Goal: Navigation & Orientation: Find specific page/section

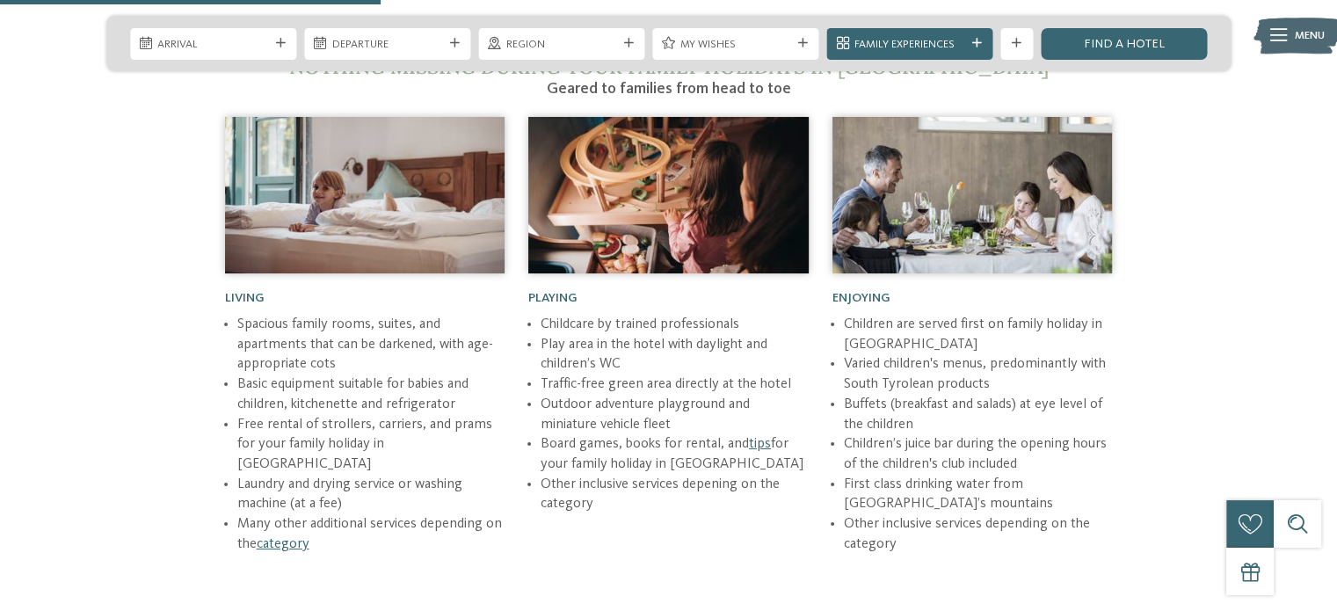
scroll to position [2065, 0]
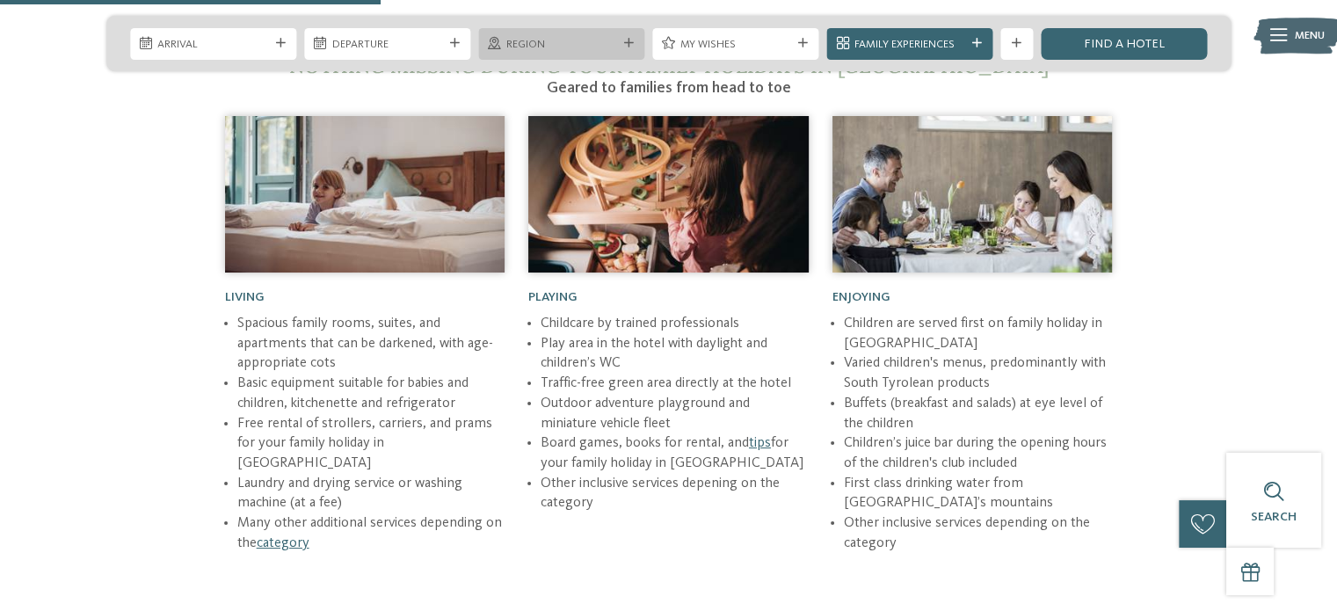
click at [588, 50] on span "Region" at bounding box center [561, 45] width 111 height 16
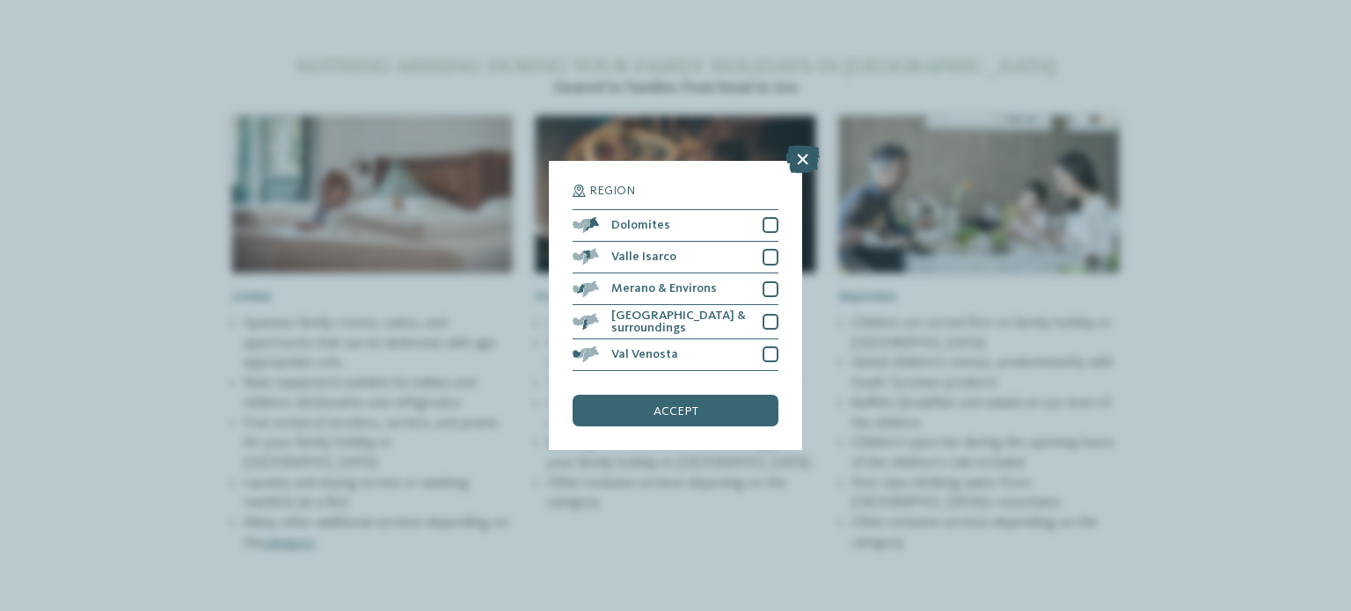
click at [797, 161] on icon at bounding box center [802, 159] width 34 height 28
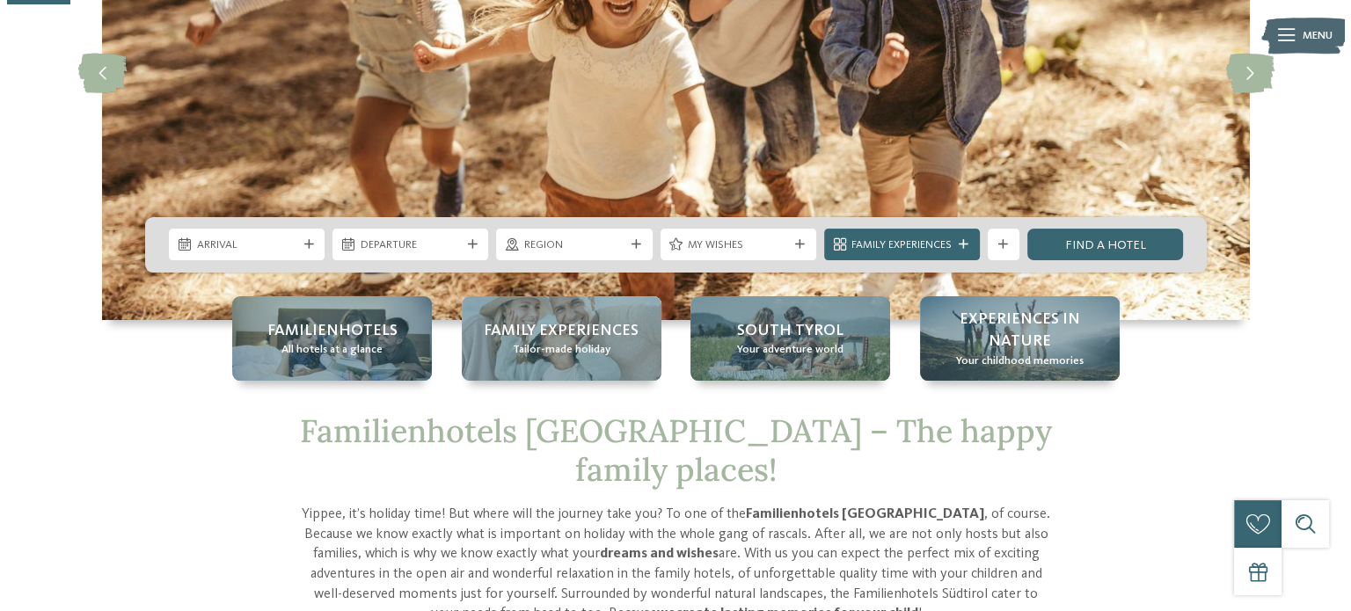
scroll to position [0, 0]
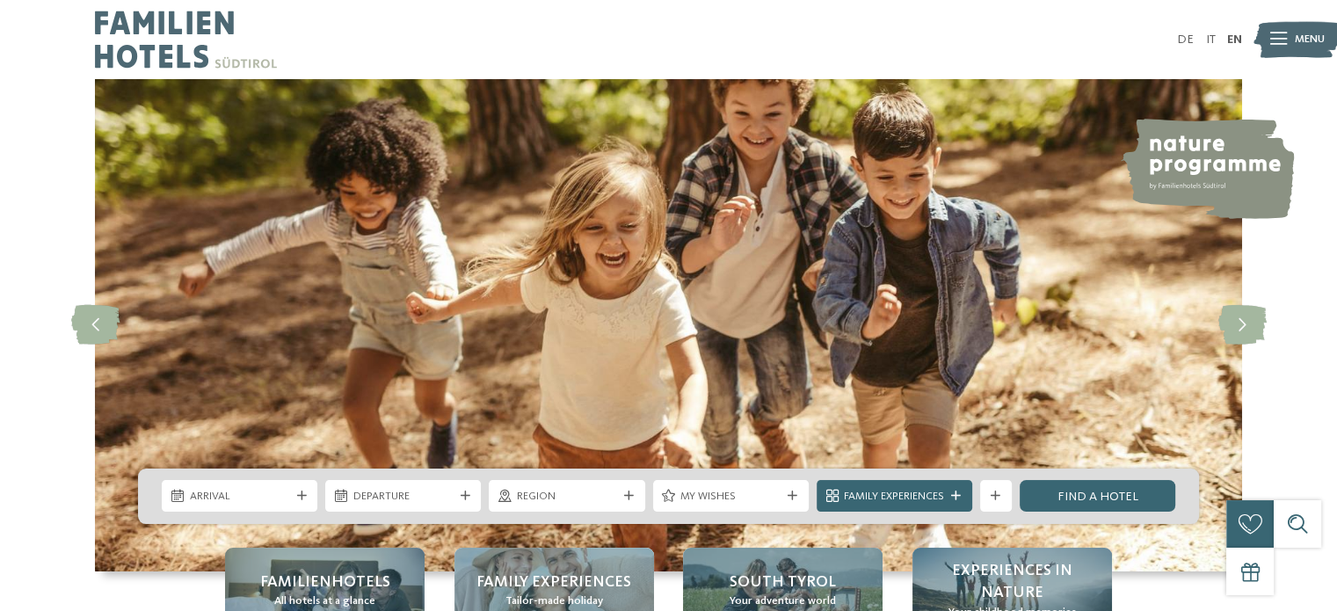
click at [1312, 45] on span "Menu" at bounding box center [1310, 40] width 30 height 16
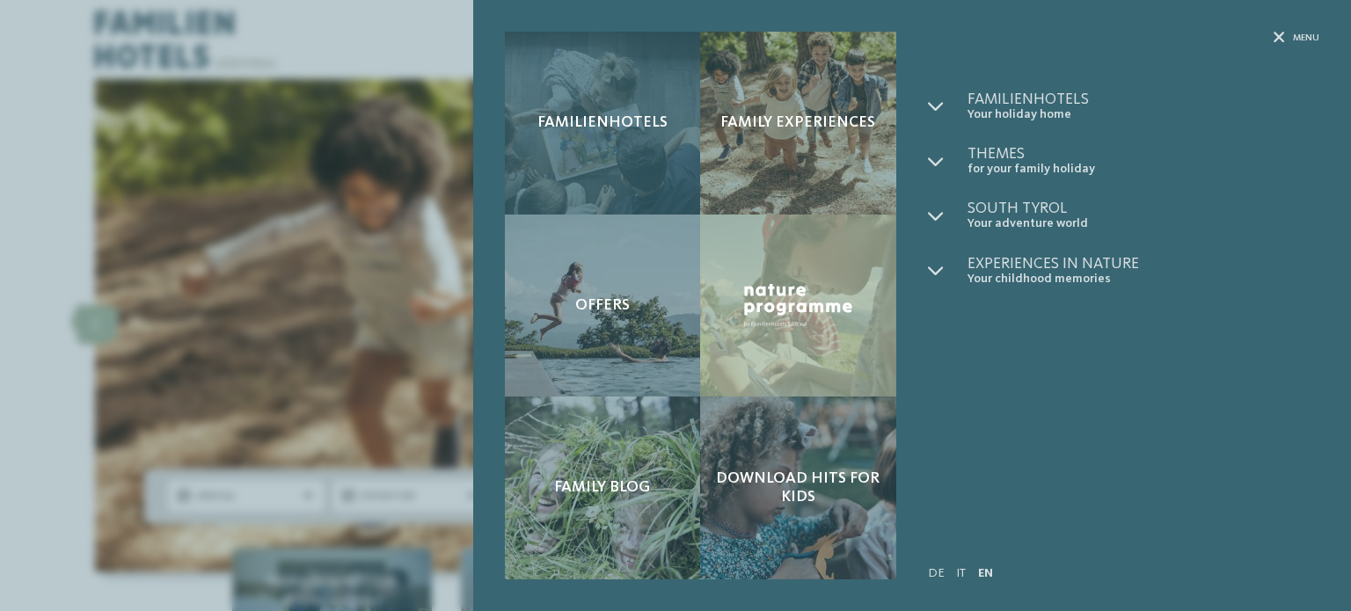
click at [619, 143] on div "Familienhotels" at bounding box center [603, 123] width 196 height 183
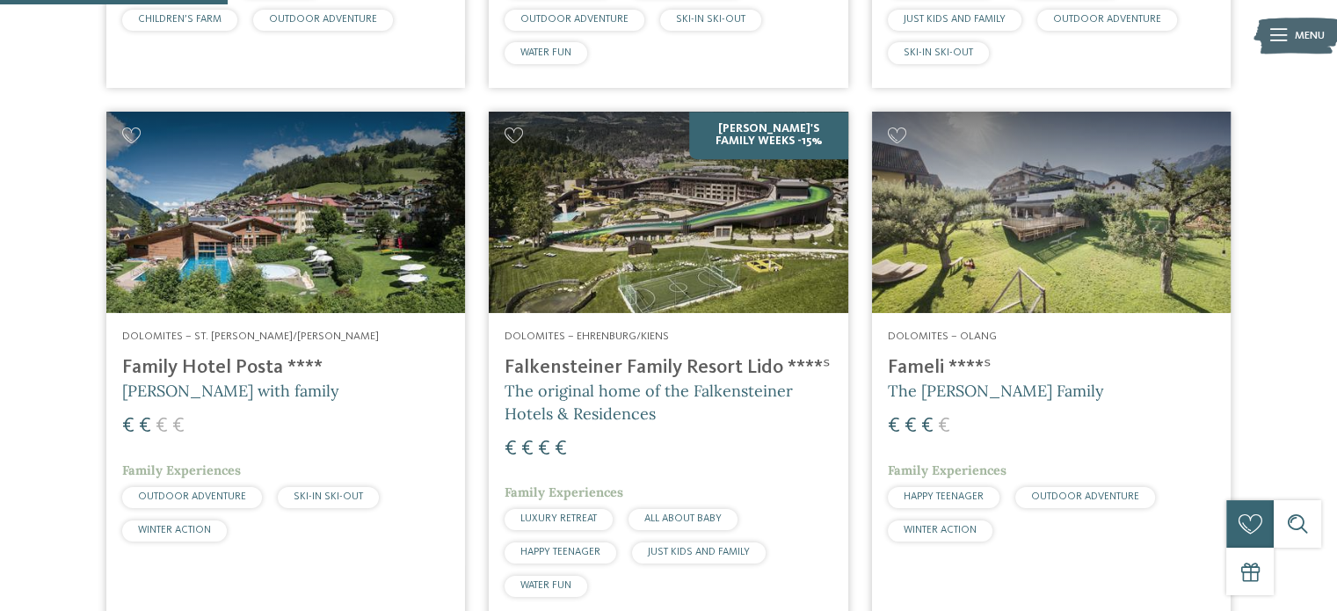
scroll to position [922, 0]
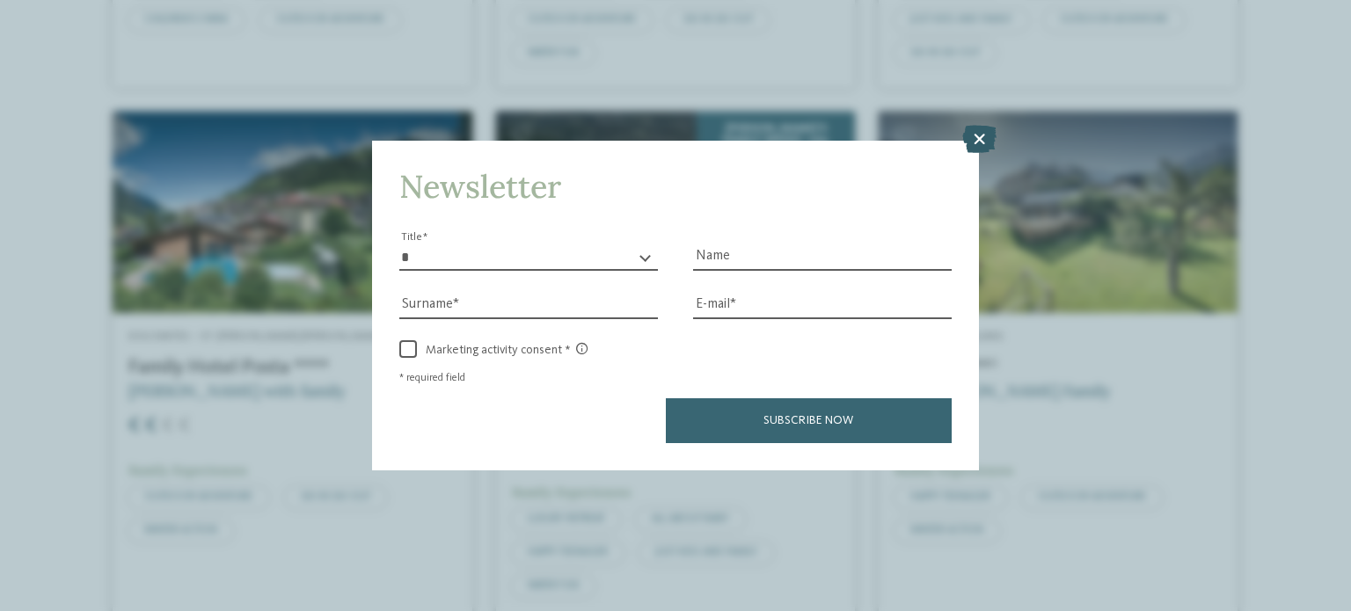
click at [973, 147] on icon at bounding box center [979, 139] width 34 height 28
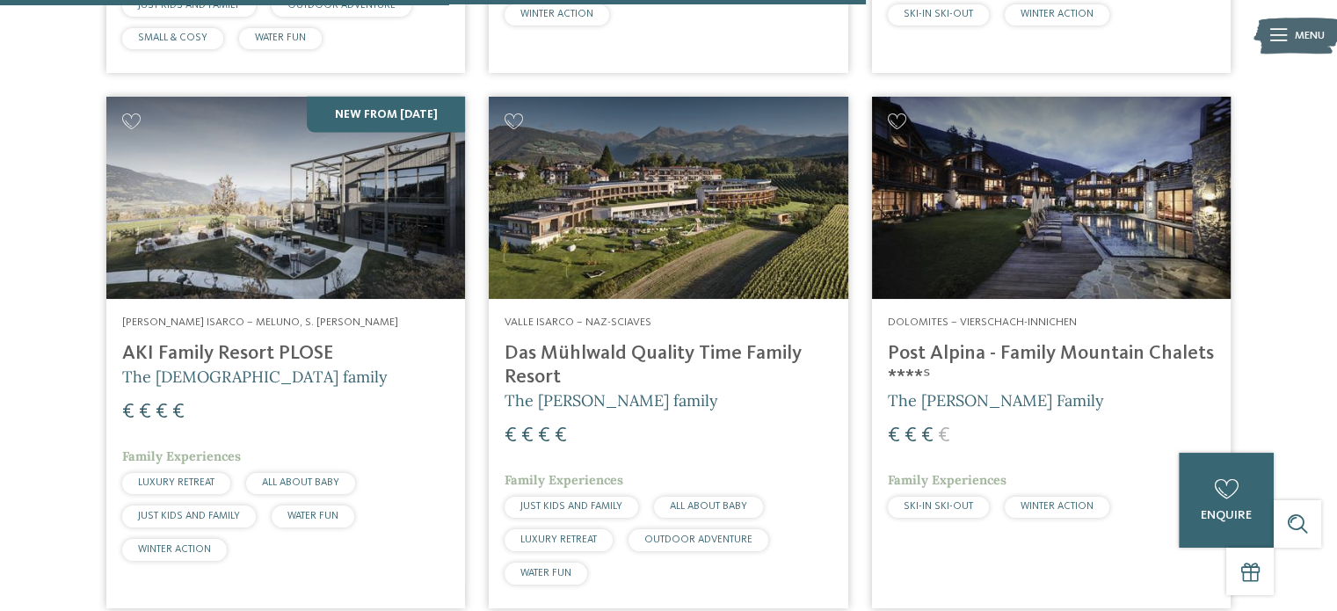
scroll to position [3473, 0]
